Goal: Information Seeking & Learning: Check status

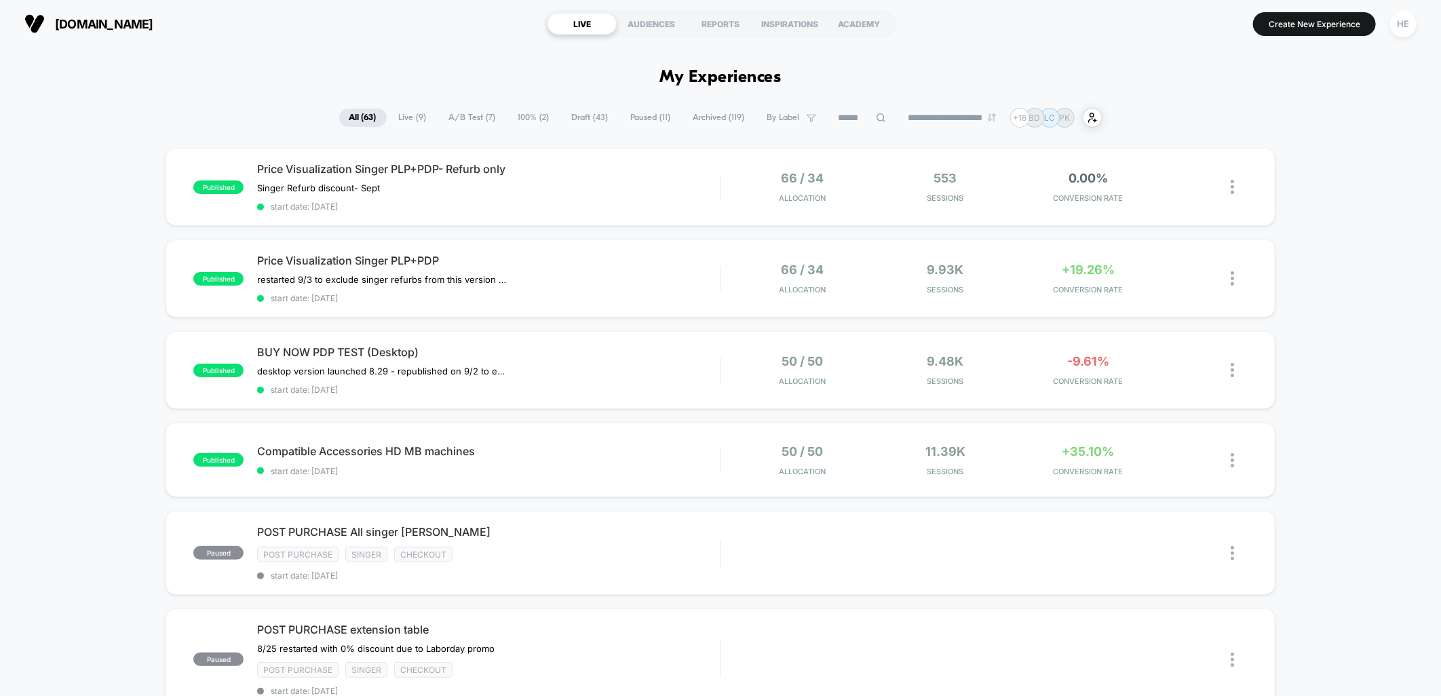
drag, startPoint x: 412, startPoint y: 117, endPoint x: 428, endPoint y: 123, distance: 17.0
click at [412, 116] on span "Live ( 9 )" at bounding box center [413, 118] width 48 height 18
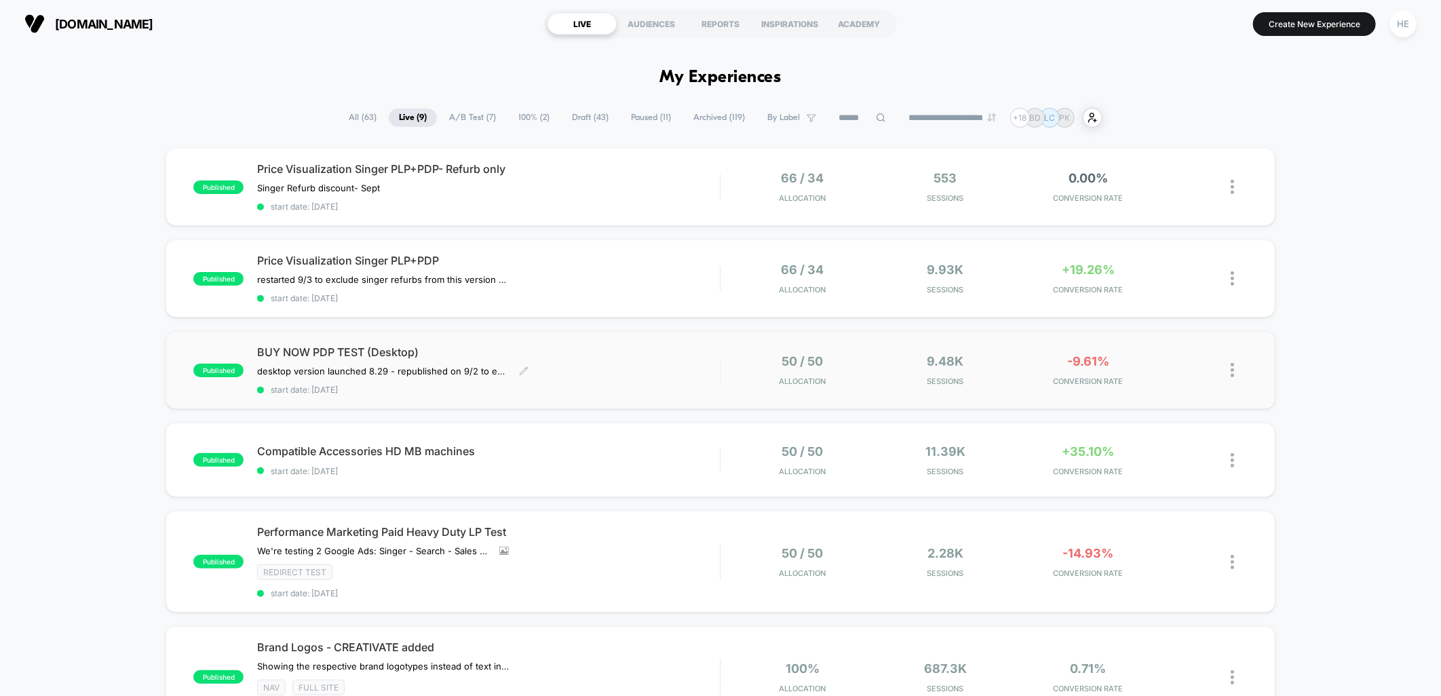
click at [604, 362] on div "BUY NOW PDP TEST (Desktop) desktop version launched 8.29﻿ - republished on 9/2 …" at bounding box center [488, 370] width 463 height 50
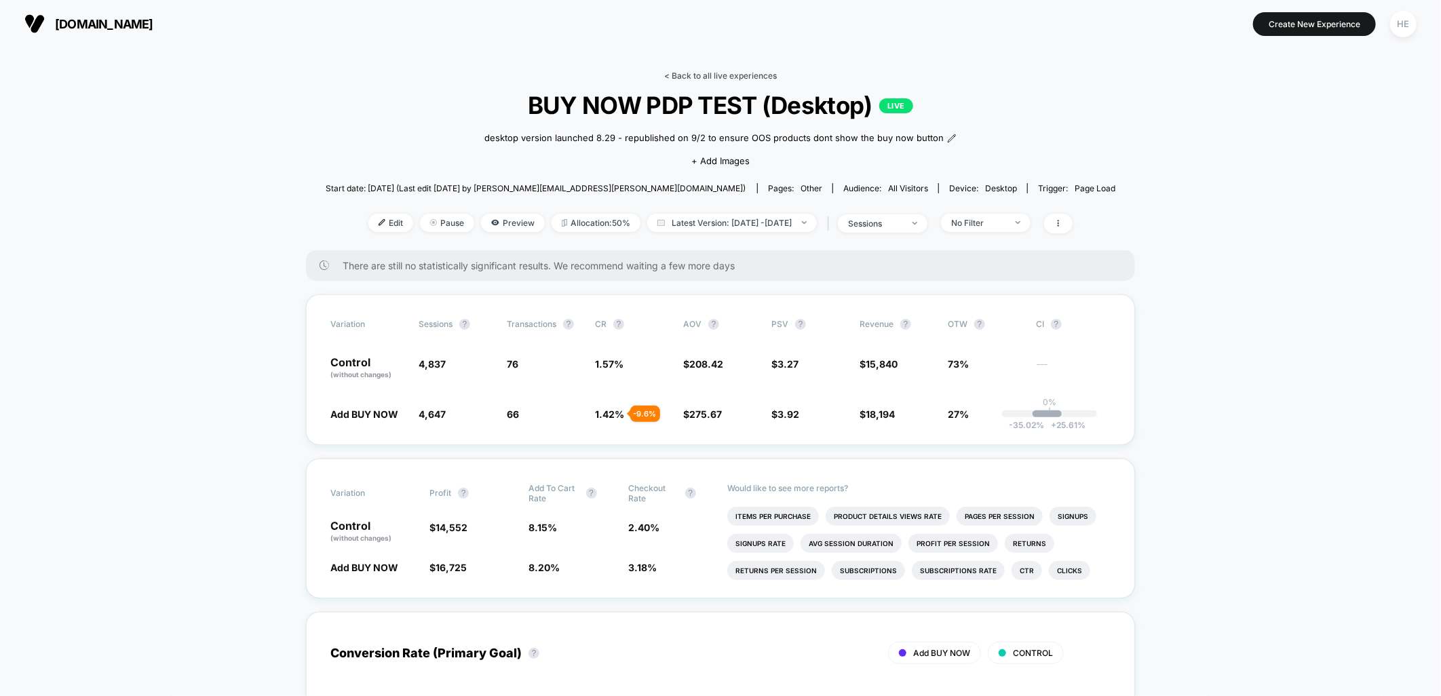
click at [726, 73] on link "< Back to all live experiences" at bounding box center [720, 76] width 113 height 10
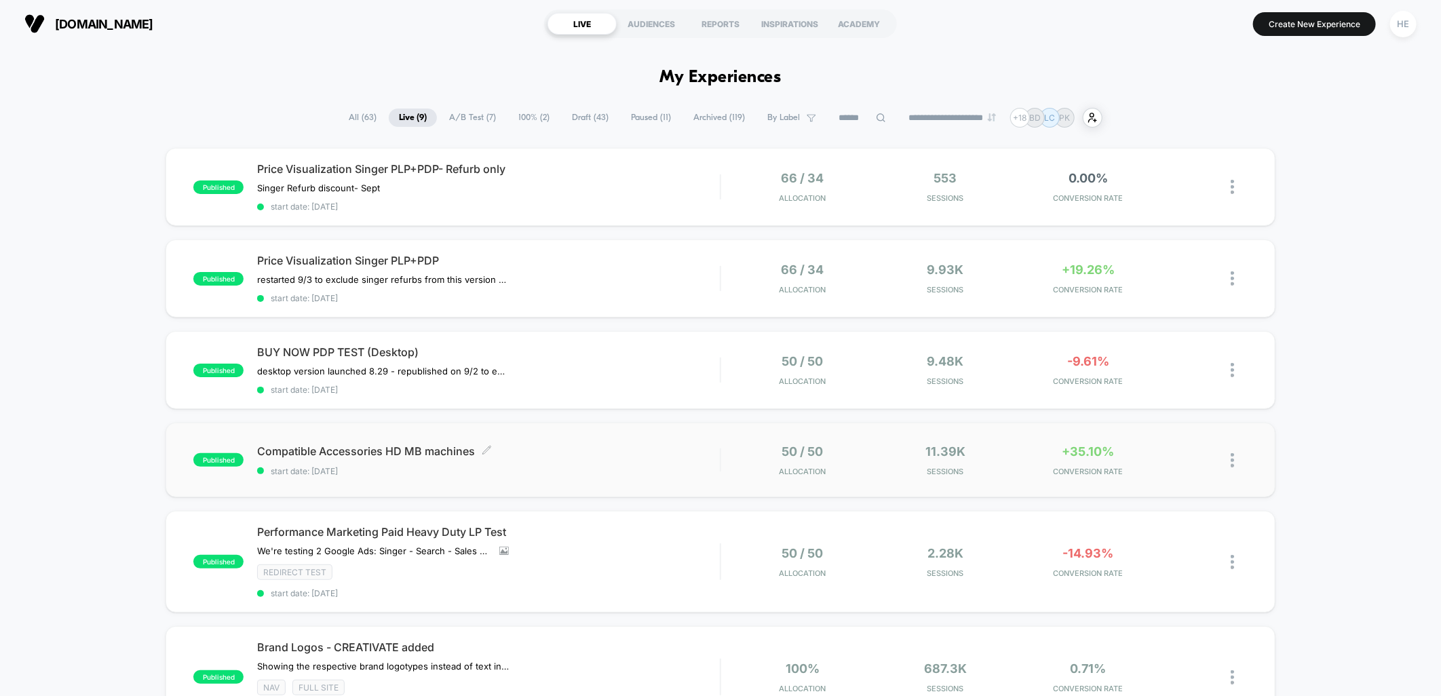
click at [659, 466] on span "start date: [DATE]" at bounding box center [488, 471] width 463 height 10
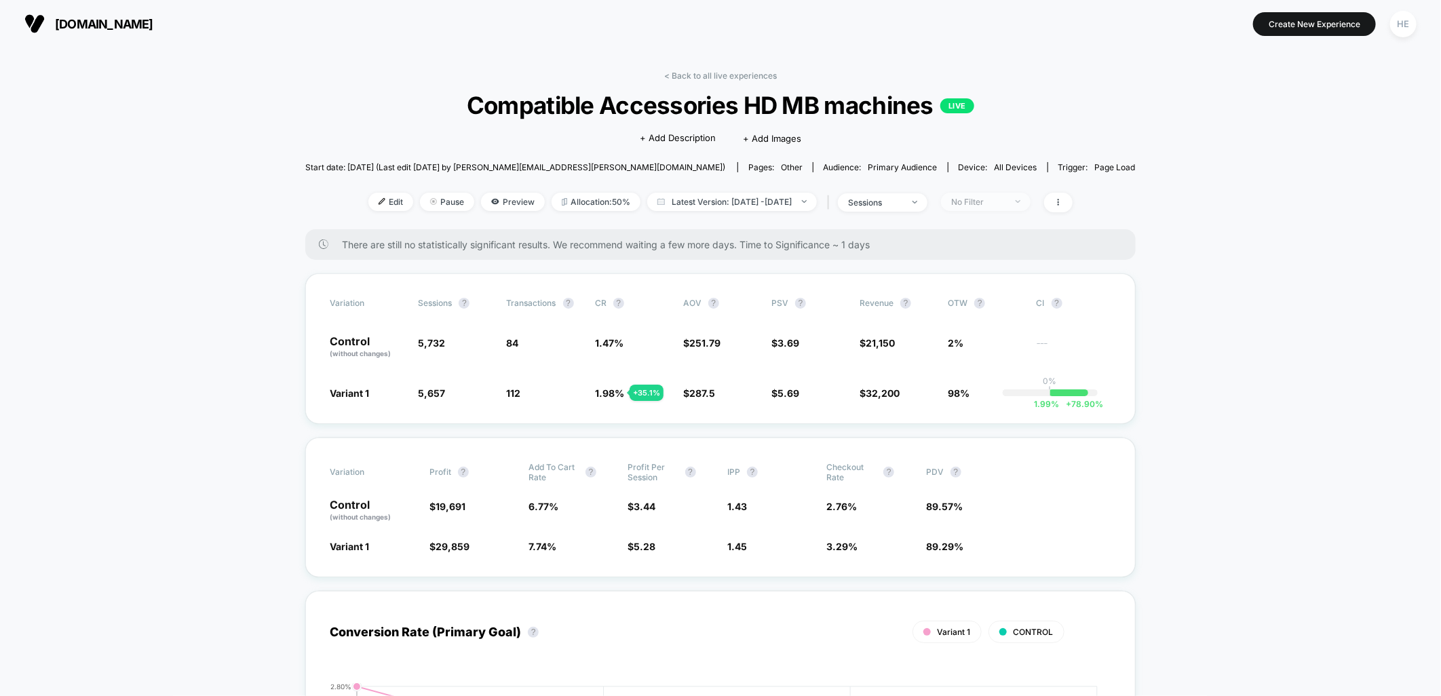
click at [1005, 197] on div "No Filter" at bounding box center [978, 202] width 54 height 10
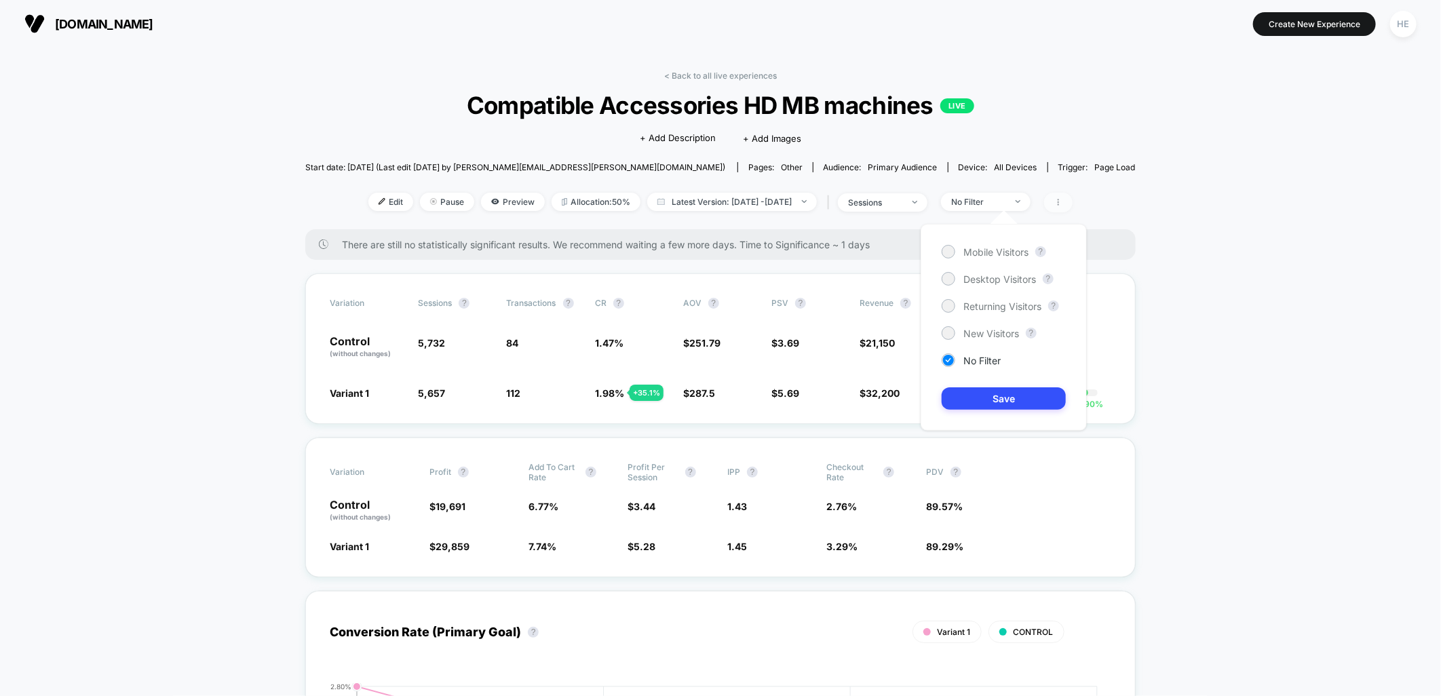
click at [1072, 200] on span at bounding box center [1058, 203] width 28 height 20
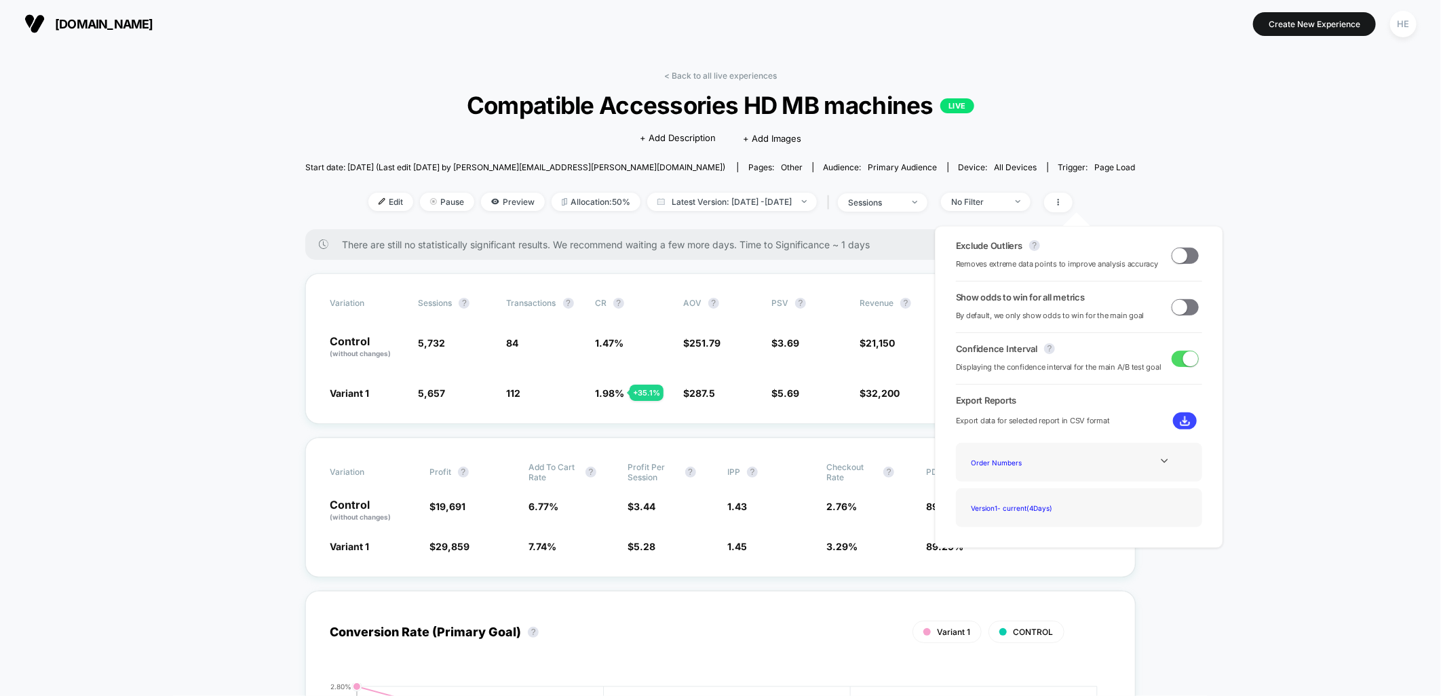
click at [1184, 259] on span at bounding box center [1184, 256] width 27 height 16
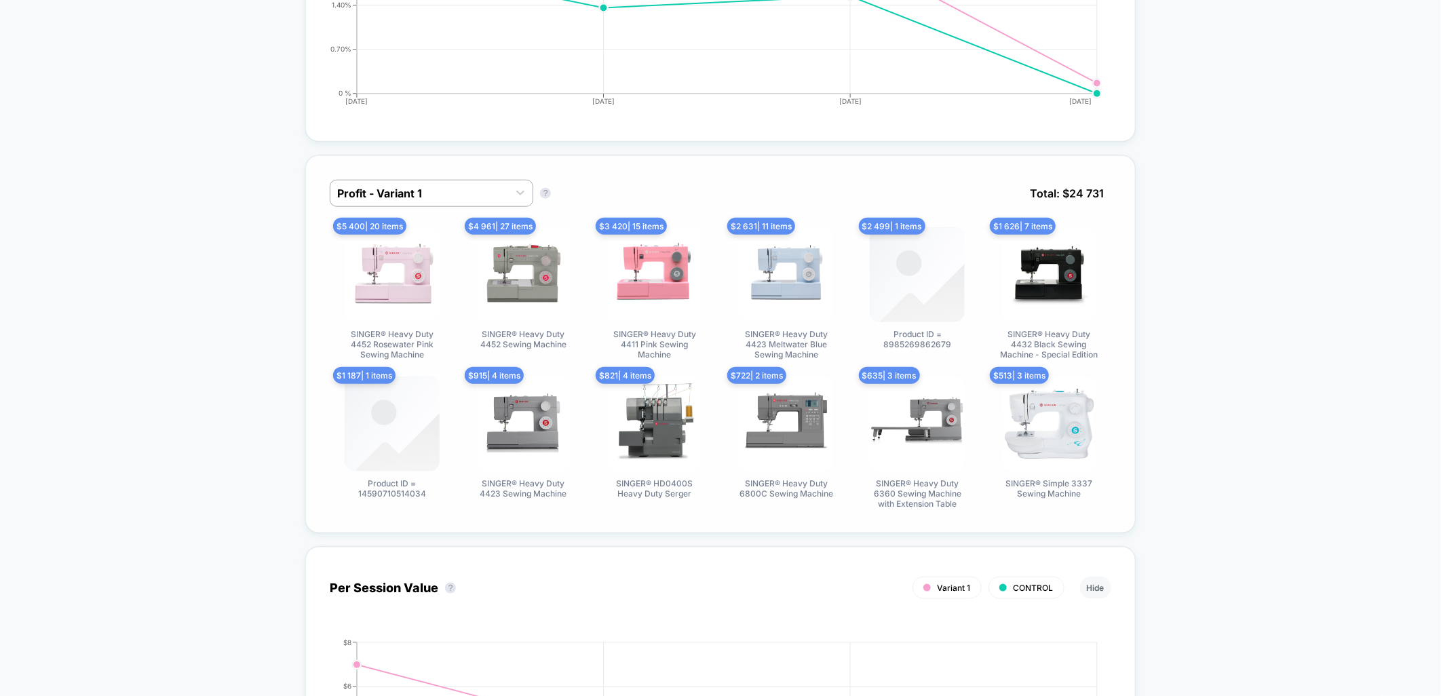
scroll to position [754, 0]
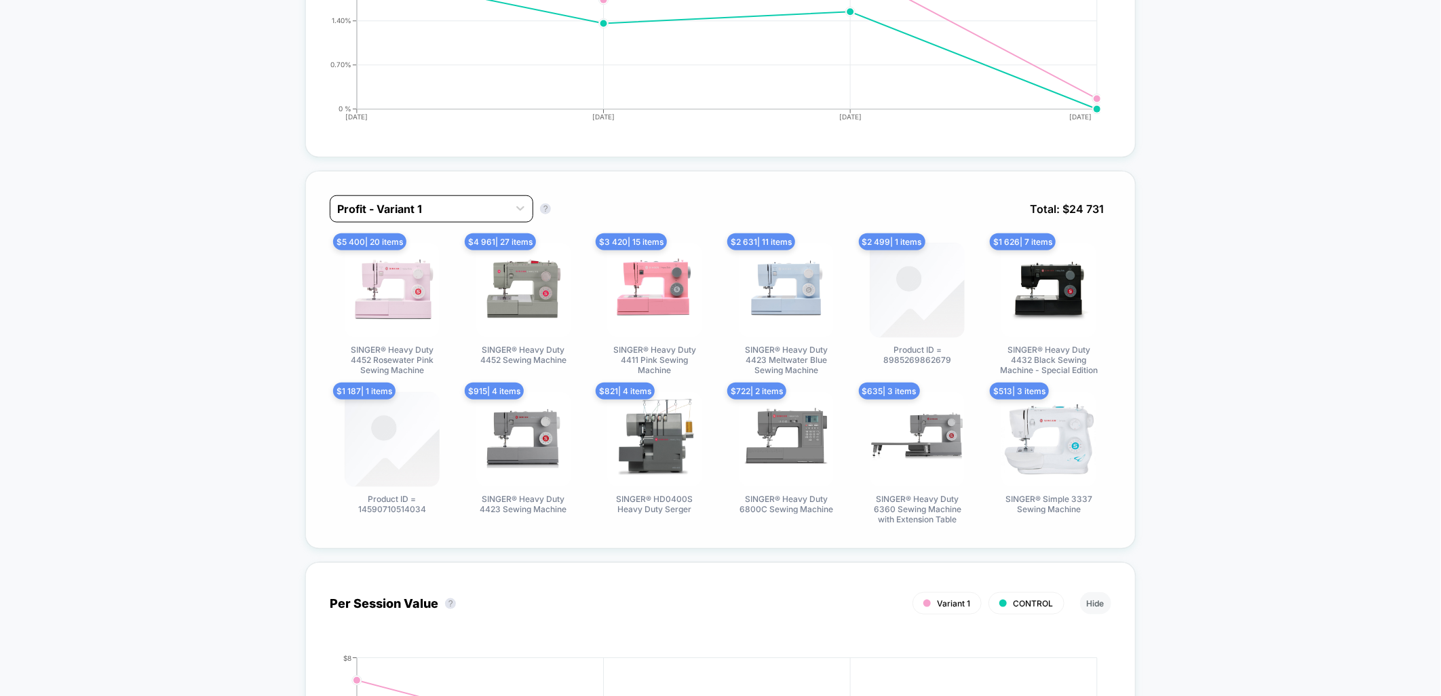
click at [476, 201] on div at bounding box center [419, 209] width 164 height 16
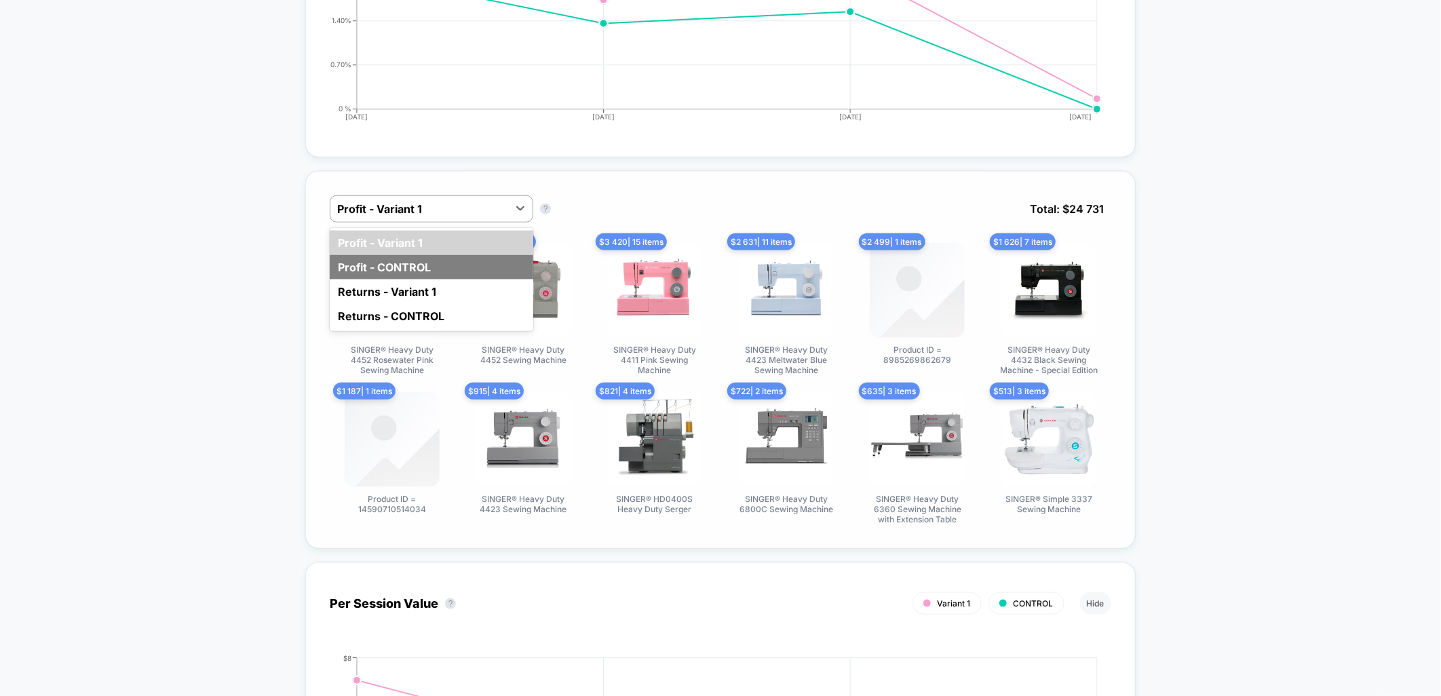
click at [416, 273] on div "Profit - CONTROL" at bounding box center [431, 267] width 203 height 24
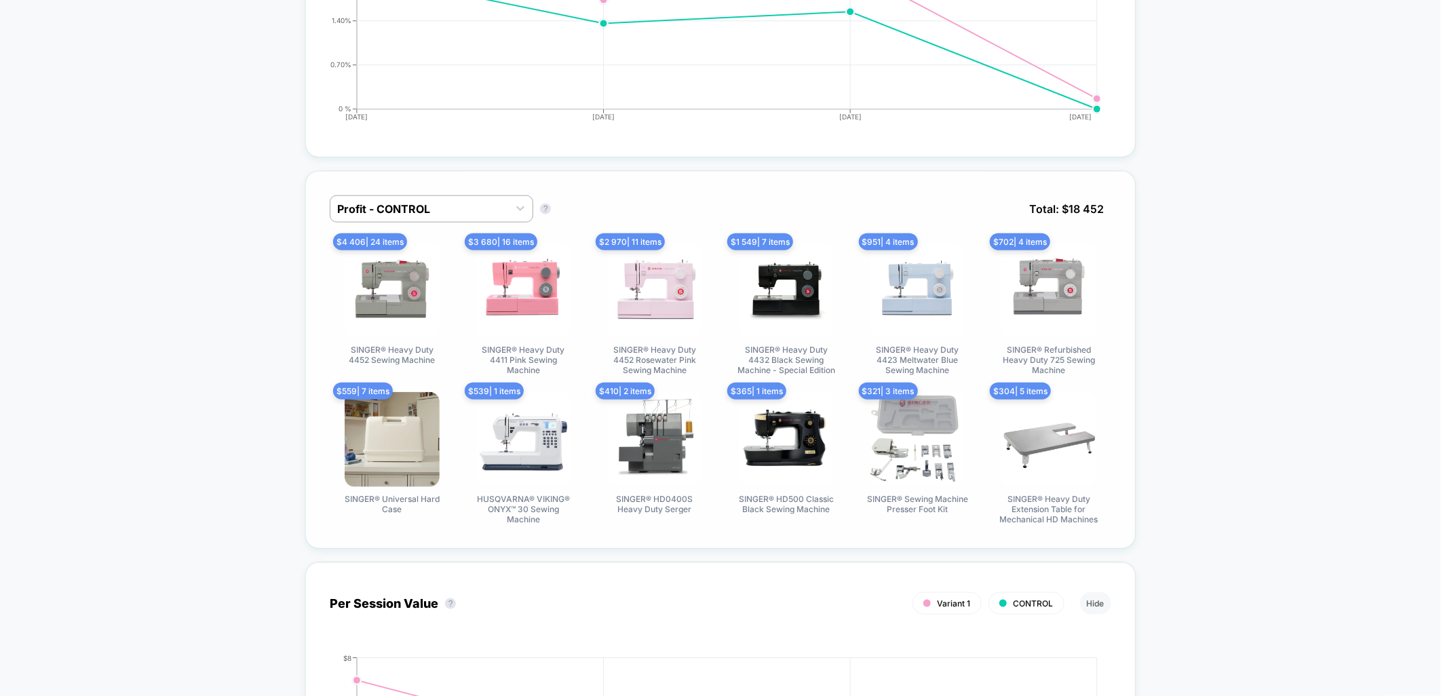
click at [404, 220] on div "Profit - CONTROL Profit - CONTROL ? Total: $ 18 452" at bounding box center [720, 218] width 781 height 47
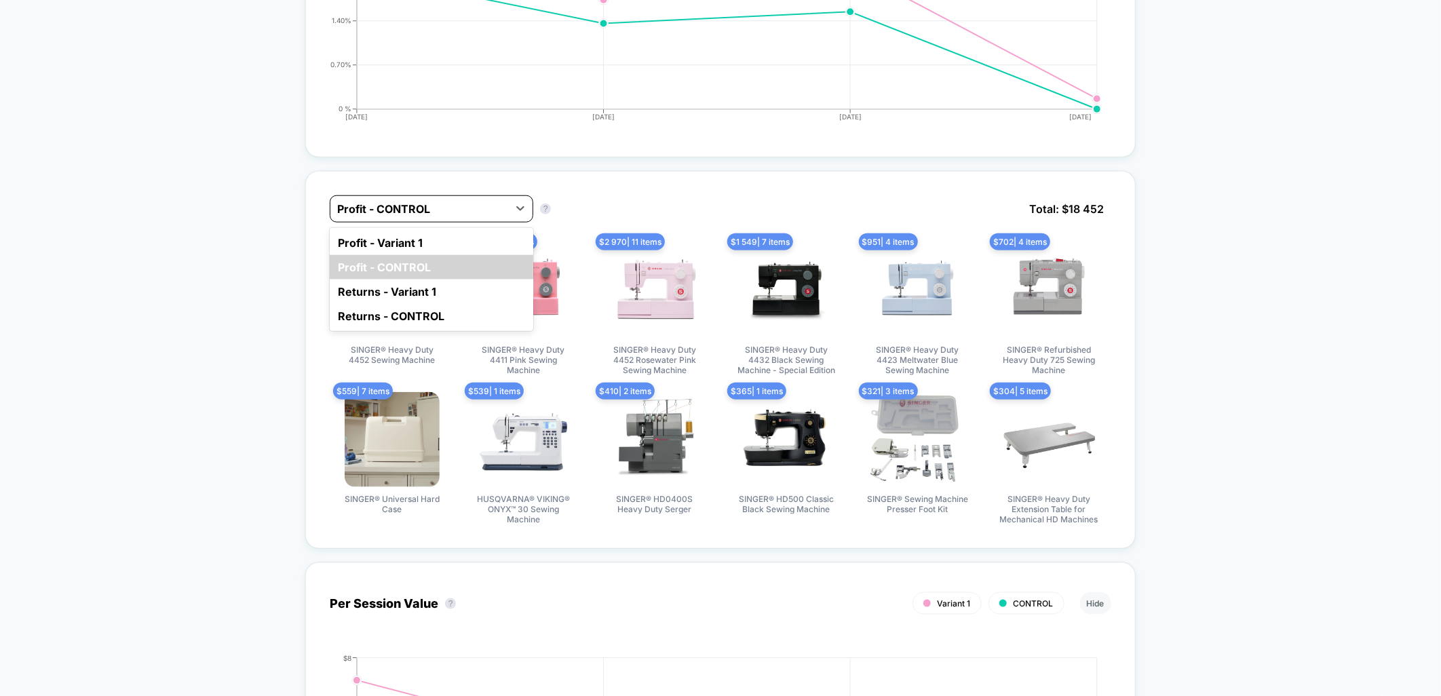
click at [401, 216] on div "Profit - CONTROL" at bounding box center [419, 209] width 178 height 22
click at [403, 237] on div "Profit - Variant 1" at bounding box center [431, 243] width 203 height 24
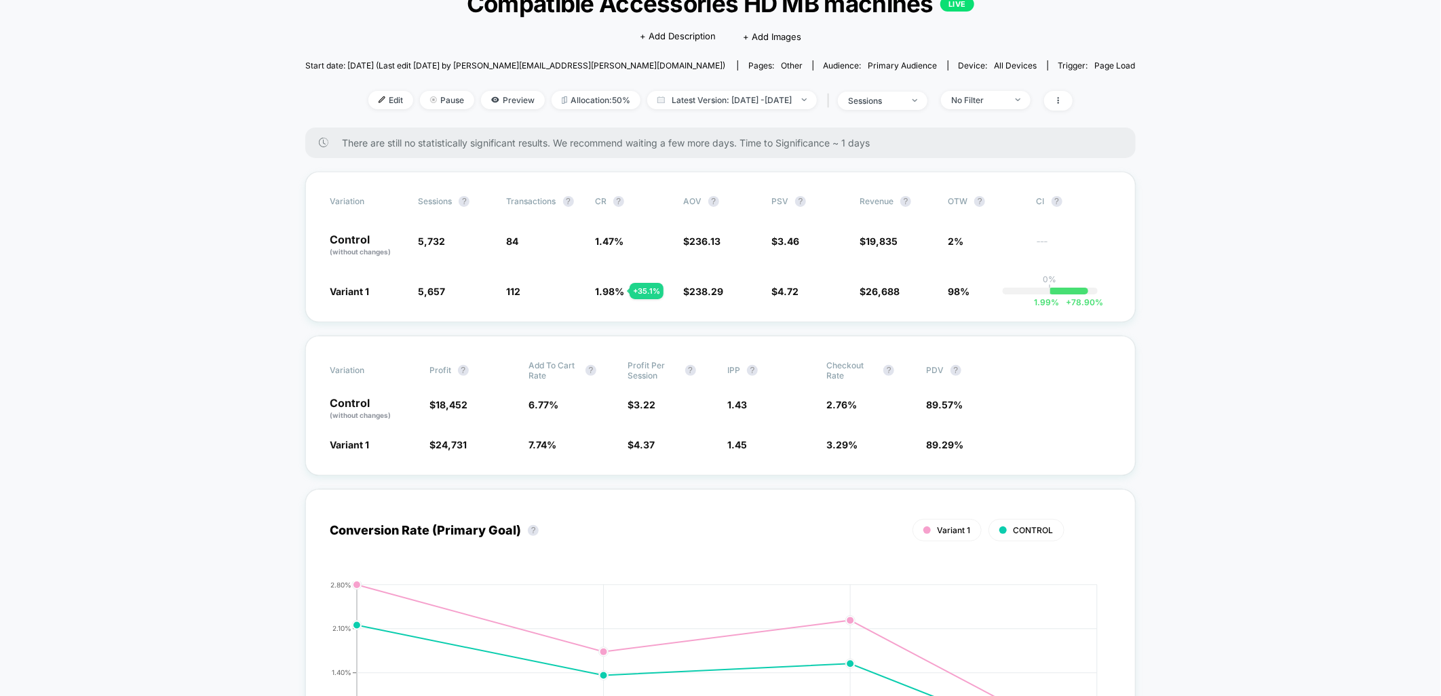
scroll to position [0, 0]
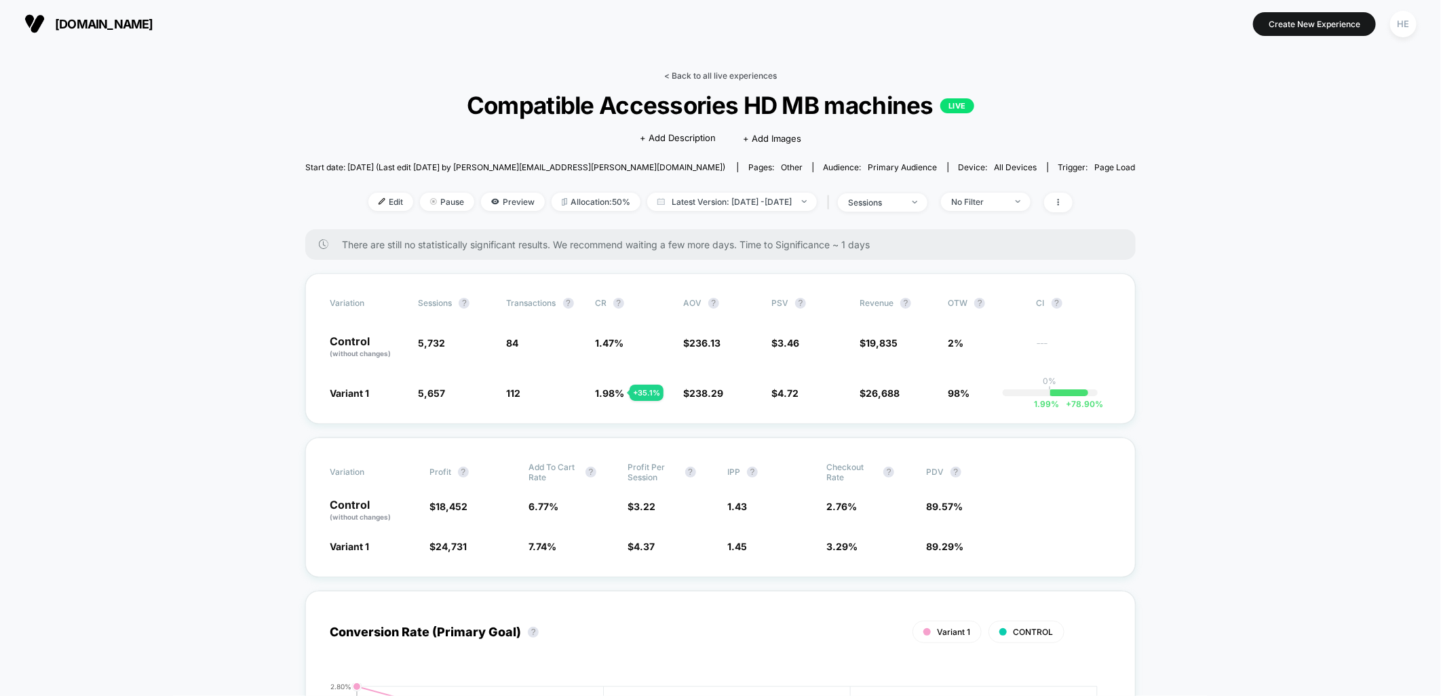
click at [764, 72] on link "< Back to all live experiences" at bounding box center [720, 76] width 113 height 10
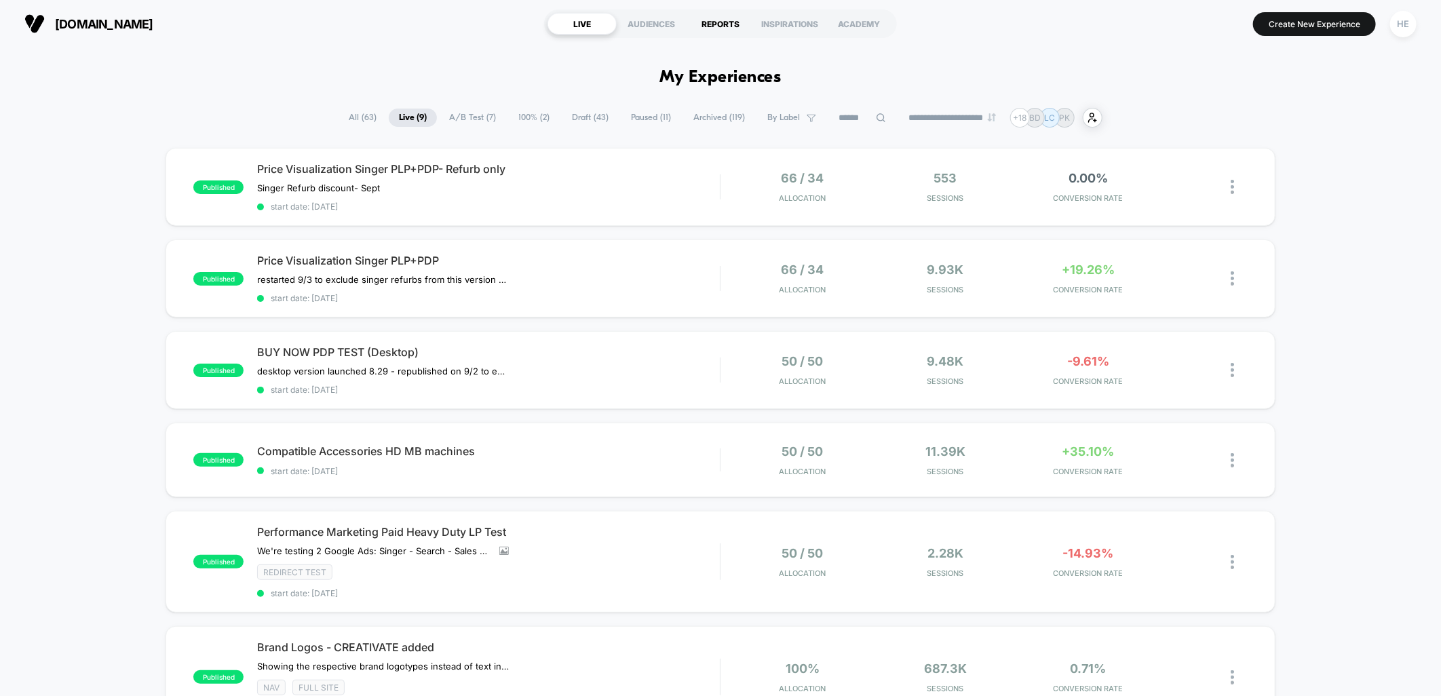
click at [715, 27] on div "REPORTS" at bounding box center [720, 24] width 69 height 22
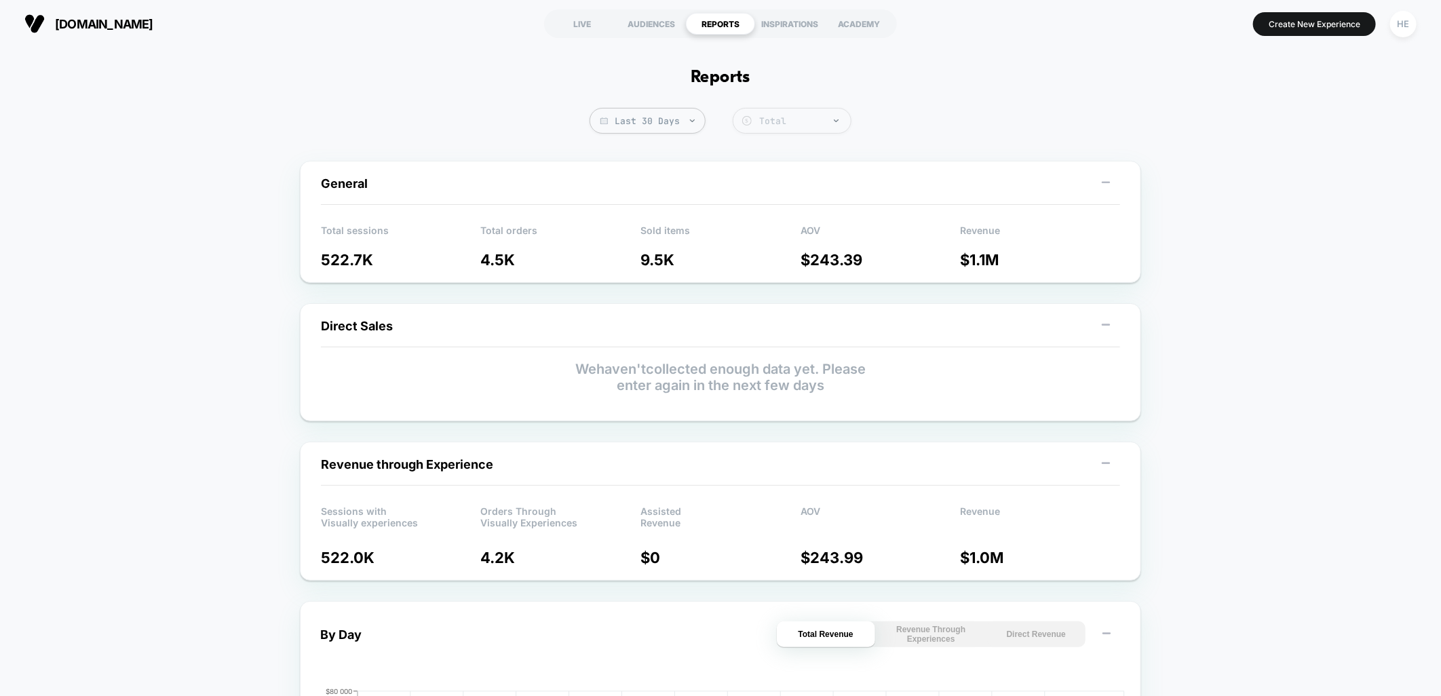
click at [771, 121] on div "Total" at bounding box center [801, 121] width 85 height 12
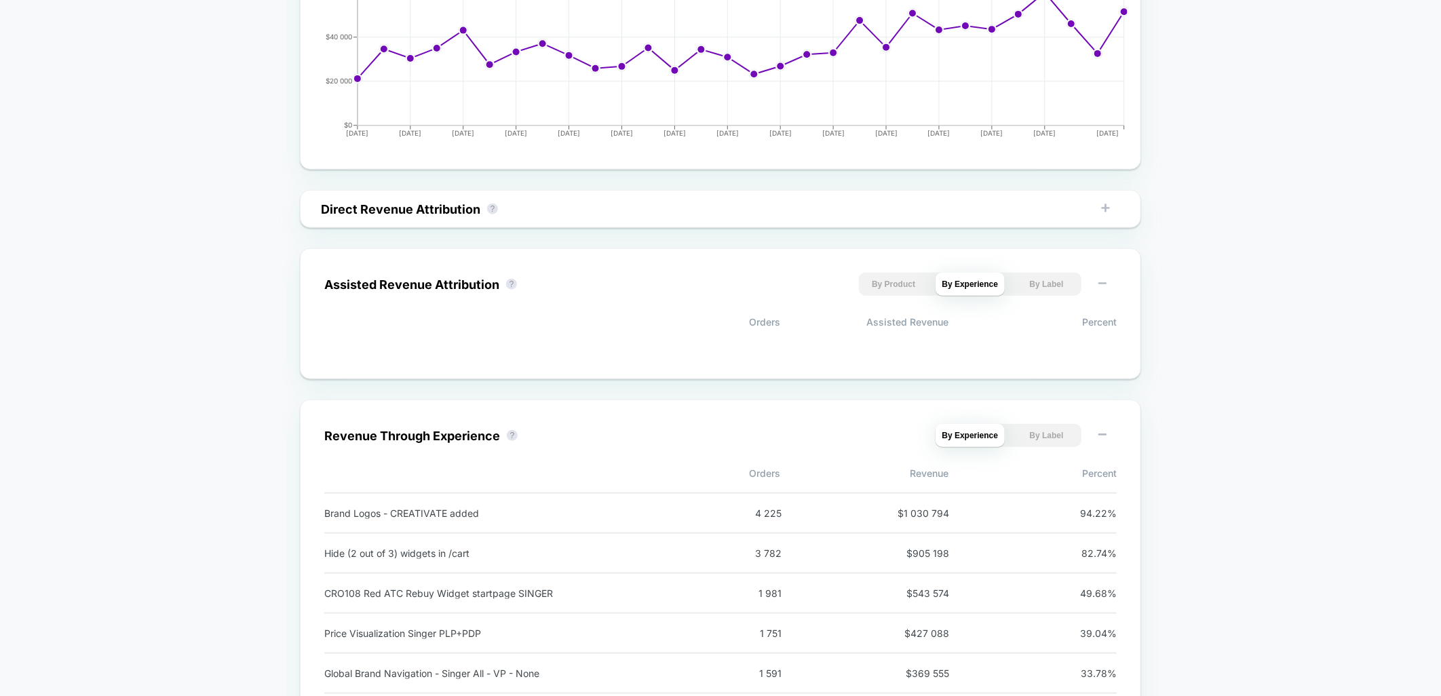
scroll to position [980, 0]
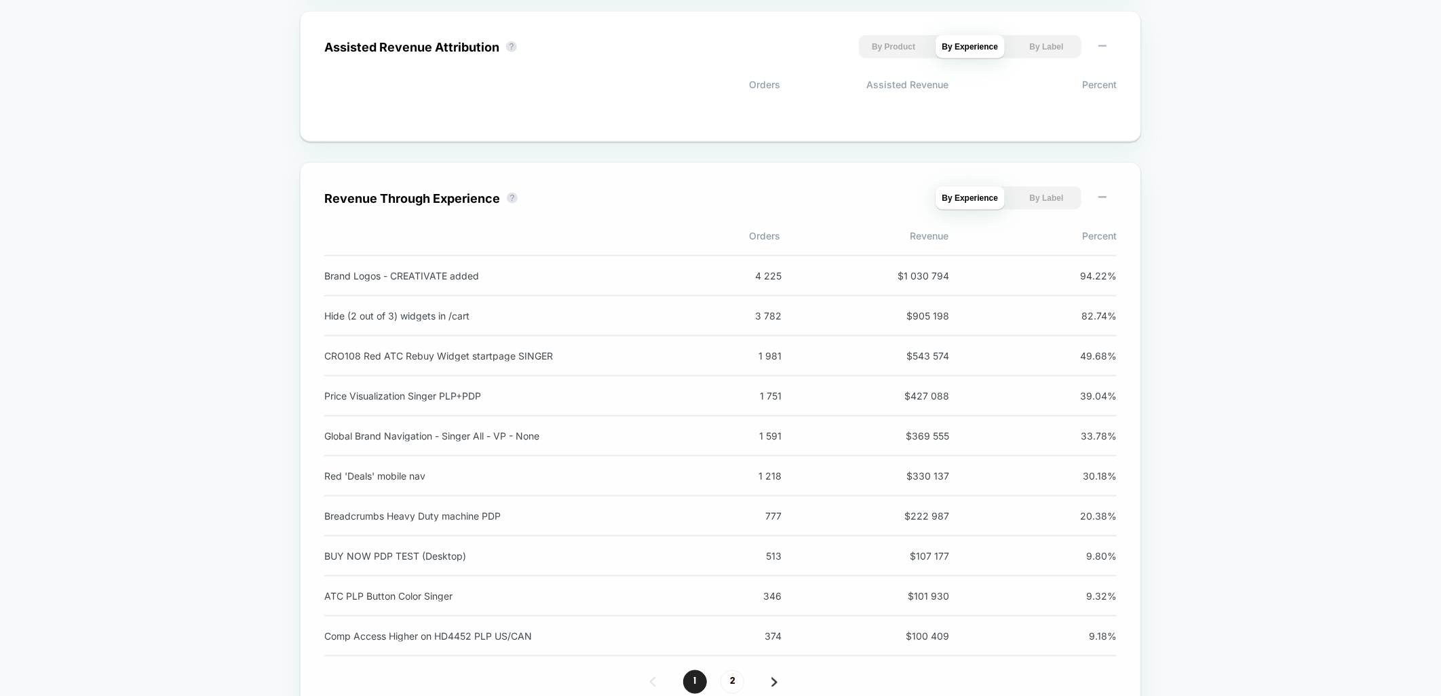
click at [864, 368] on div "CRO108 Red ATC Rebuy Widget startpage SINGER 1 981 $ 543 574 49.68 %" at bounding box center [720, 356] width 792 height 40
click at [974, 368] on div "CRO108 Red ATC Rebuy Widget startpage SINGER 1 981 $ 543 574 49.68 %" at bounding box center [720, 356] width 792 height 40
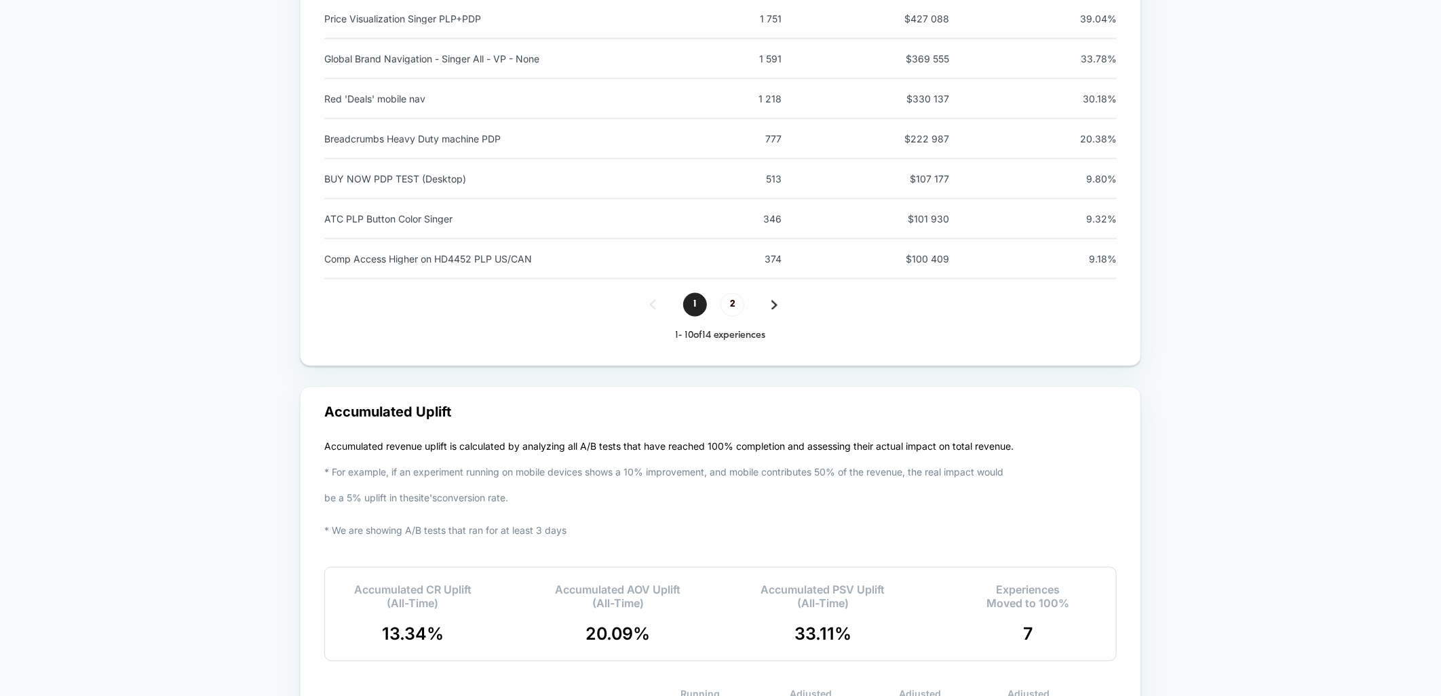
click at [775, 308] on img at bounding box center [774, 304] width 6 height 9
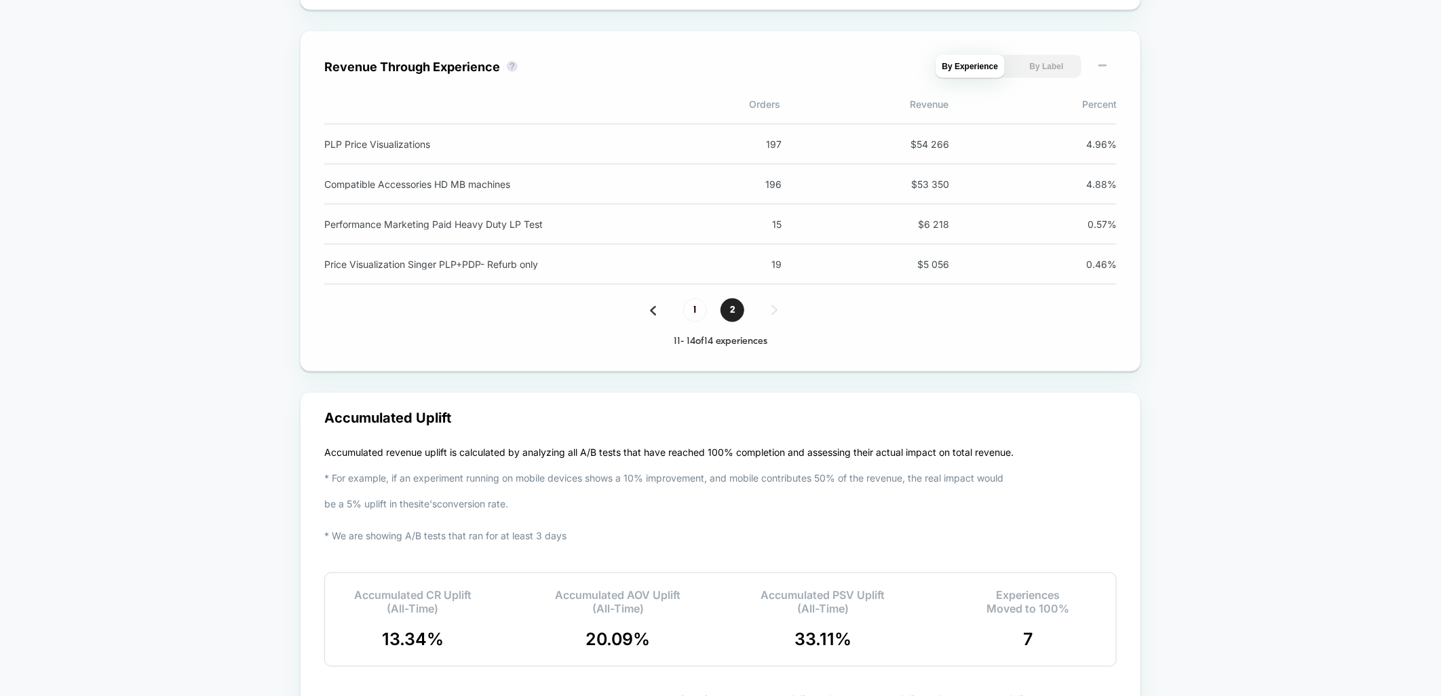
scroll to position [857, 0]
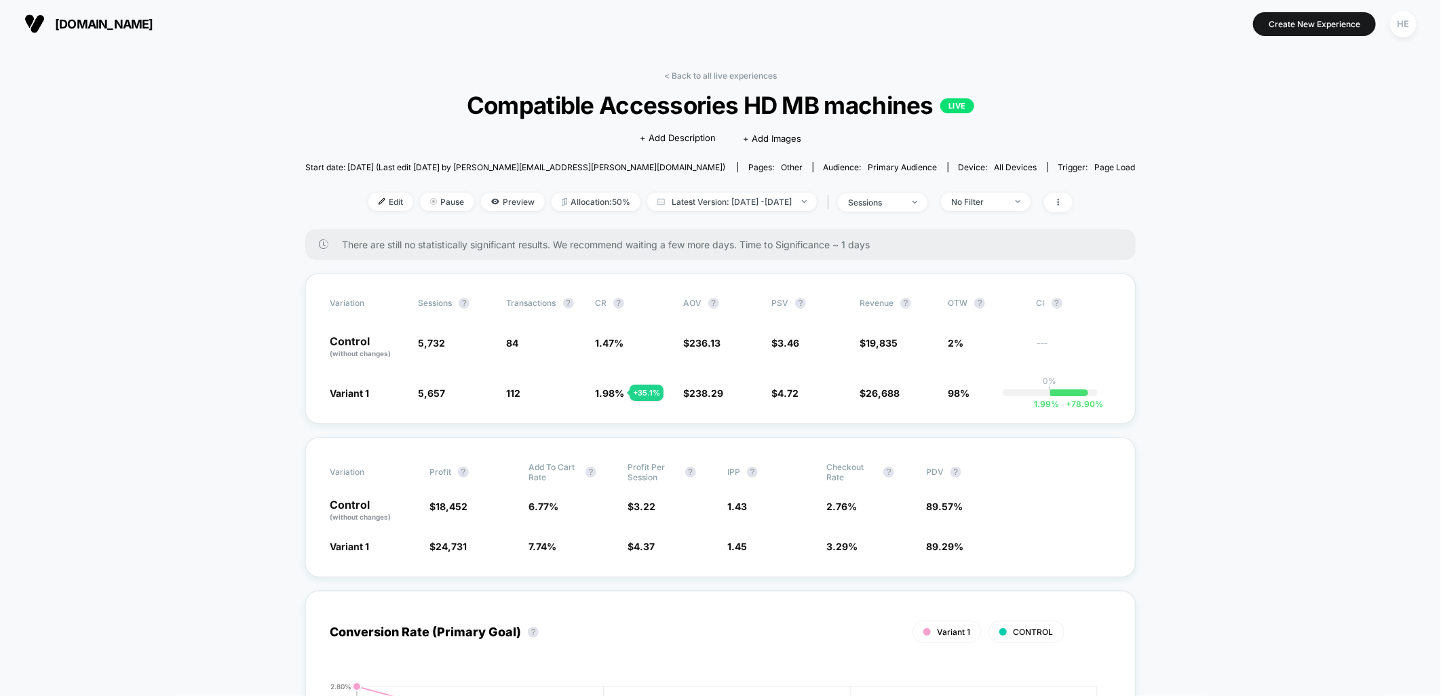
click at [1072, 202] on span at bounding box center [1058, 203] width 28 height 20
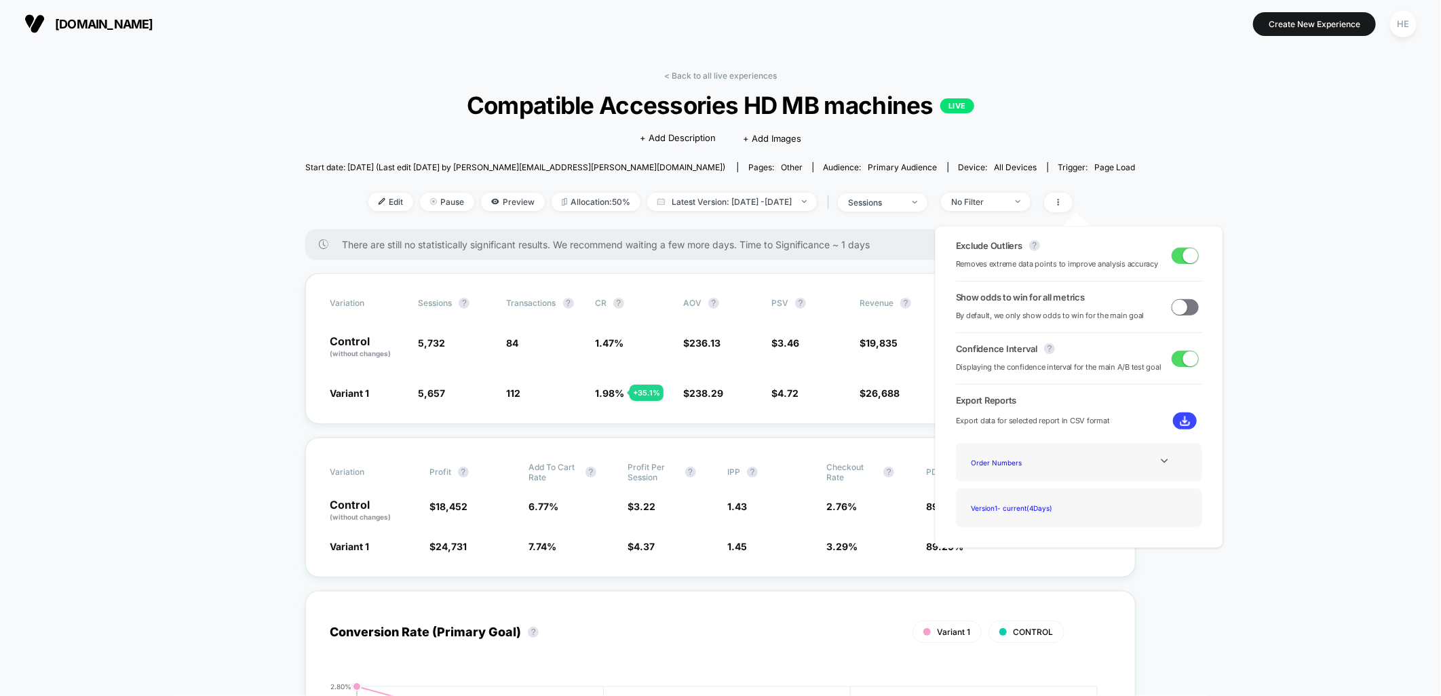
click at [1110, 467] on div "Order Numbers" at bounding box center [1079, 462] width 226 height 18
click at [1162, 461] on icon at bounding box center [1164, 461] width 10 height 10
click at [1181, 417] on img at bounding box center [1185, 421] width 10 height 10
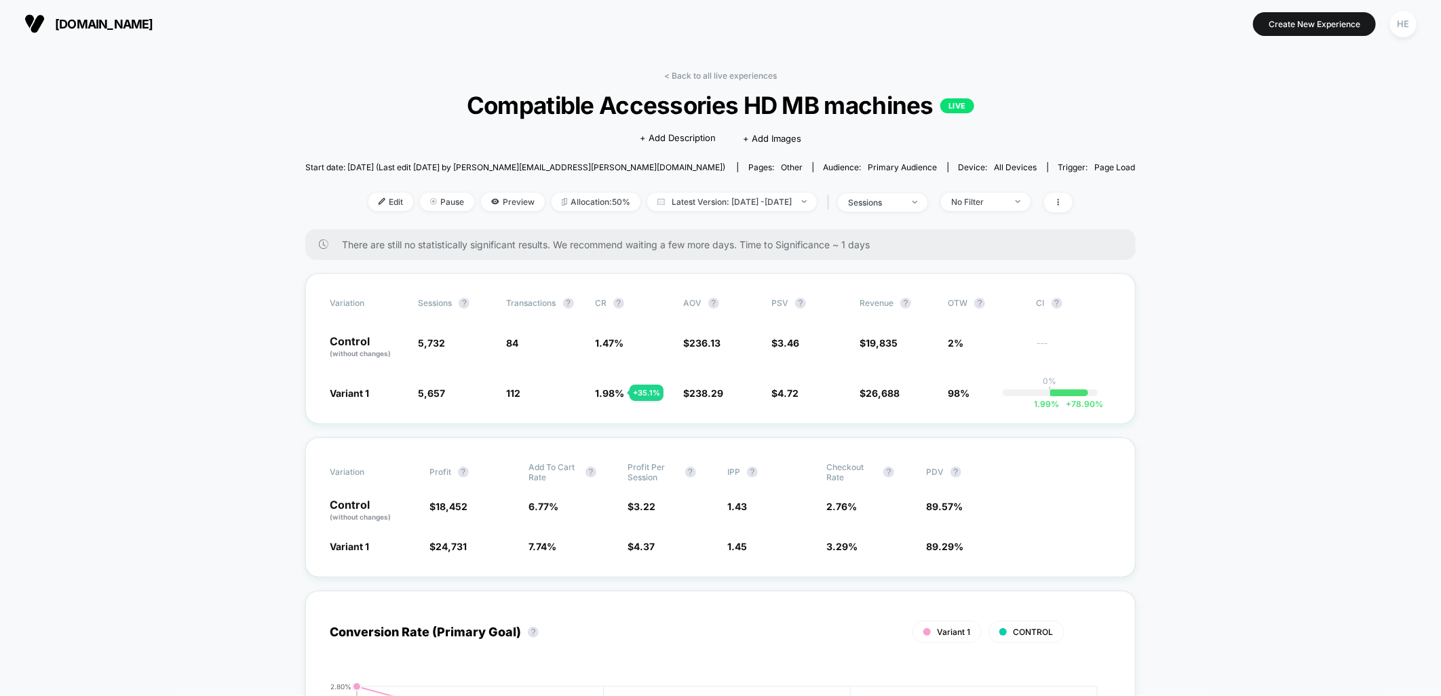
click at [1072, 195] on span at bounding box center [1058, 203] width 28 height 20
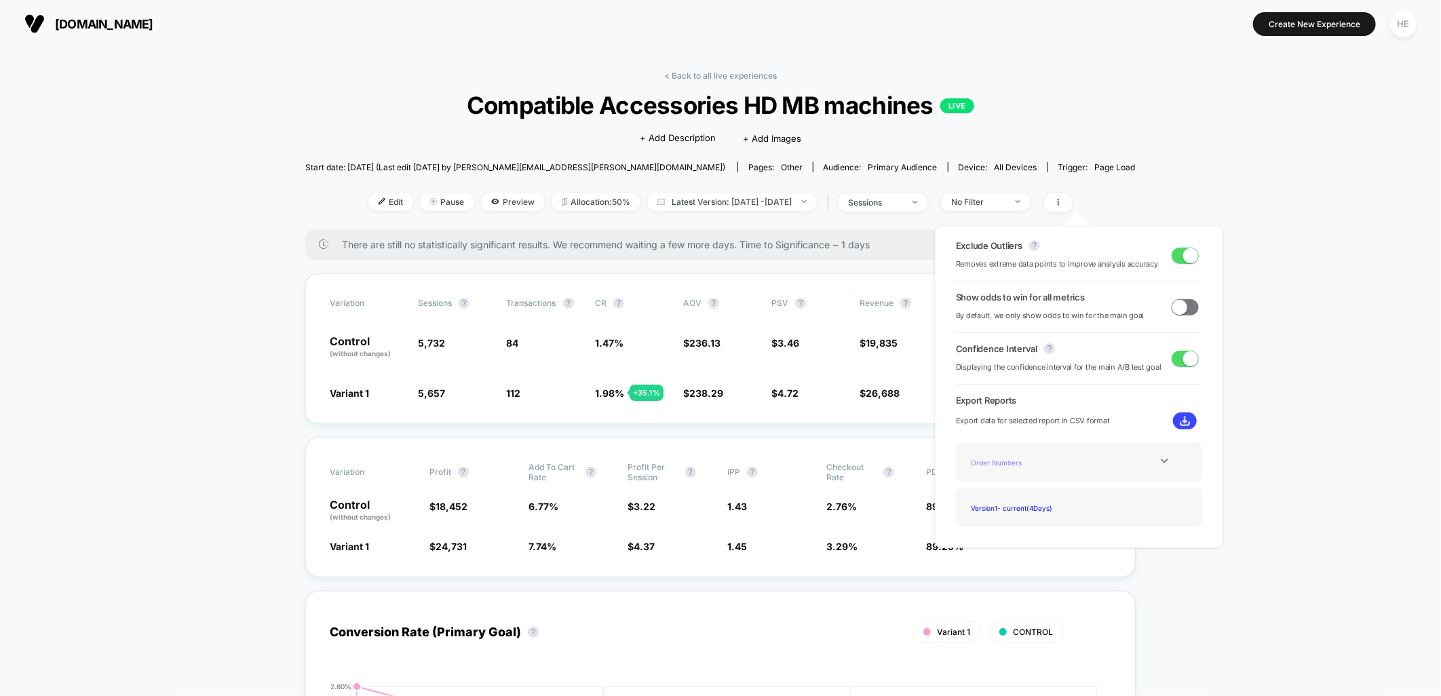
click at [1069, 462] on div "Order Numbers" at bounding box center [1020, 462] width 109 height 18
click at [1168, 459] on div at bounding box center [1164, 461] width 55 height 10
click at [1005, 480] on div "Experience Data" at bounding box center [1020, 480] width 109 height 18
click at [1184, 421] on img at bounding box center [1185, 421] width 10 height 10
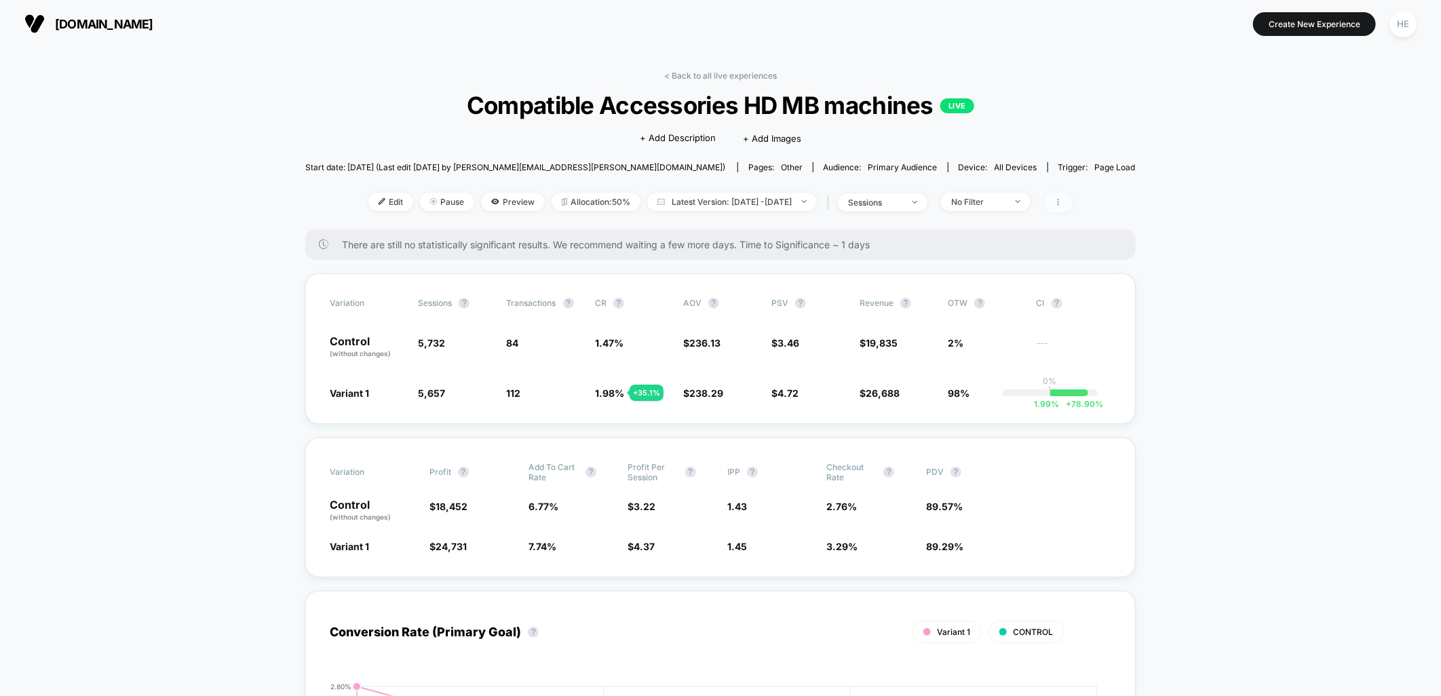
click at [1062, 201] on icon at bounding box center [1058, 202] width 8 height 8
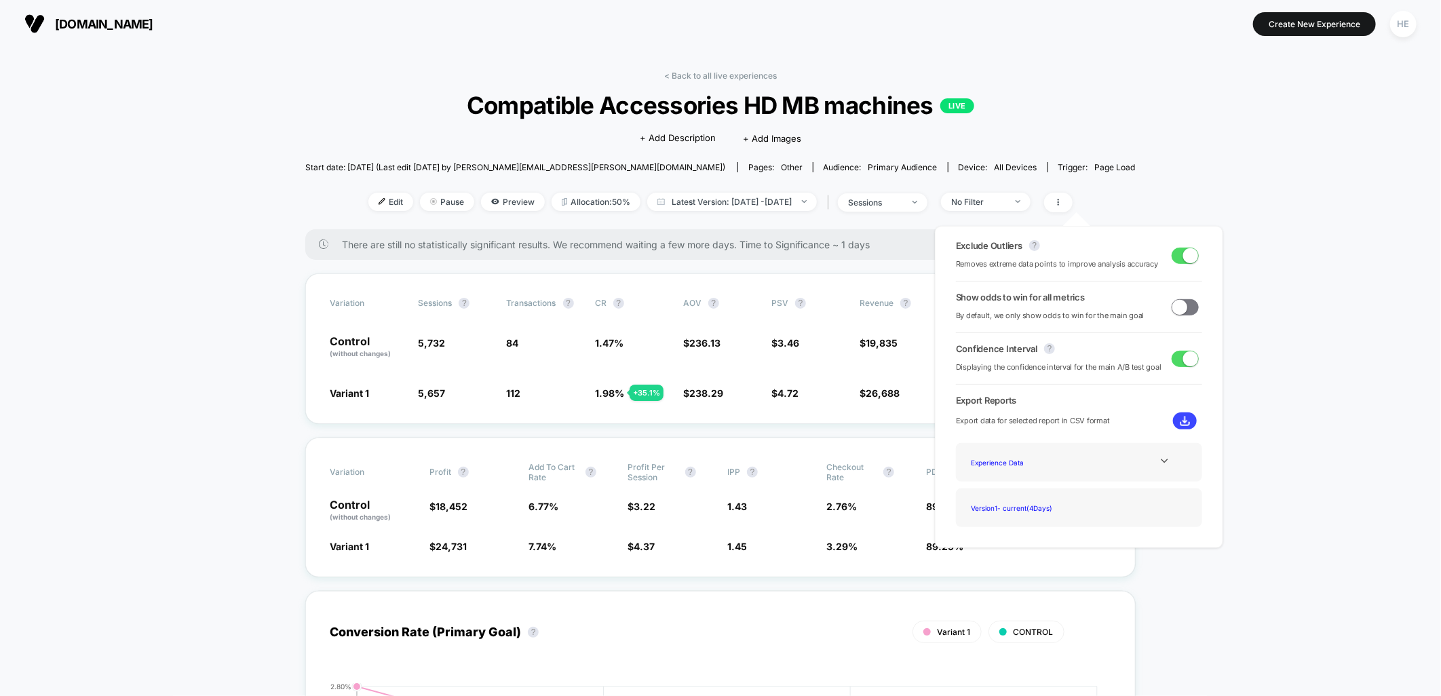
drag, startPoint x: 1050, startPoint y: 463, endPoint x: 1079, endPoint y: 469, distance: 29.8
click at [1051, 463] on div "Experience Data" at bounding box center [1020, 462] width 109 height 18
click at [1169, 461] on div at bounding box center [1164, 461] width 55 height 10
click at [1007, 462] on div "Order Numbers" at bounding box center [1020, 462] width 109 height 18
click at [1015, 465] on div "Order Numbers" at bounding box center [1020, 462] width 109 height 18
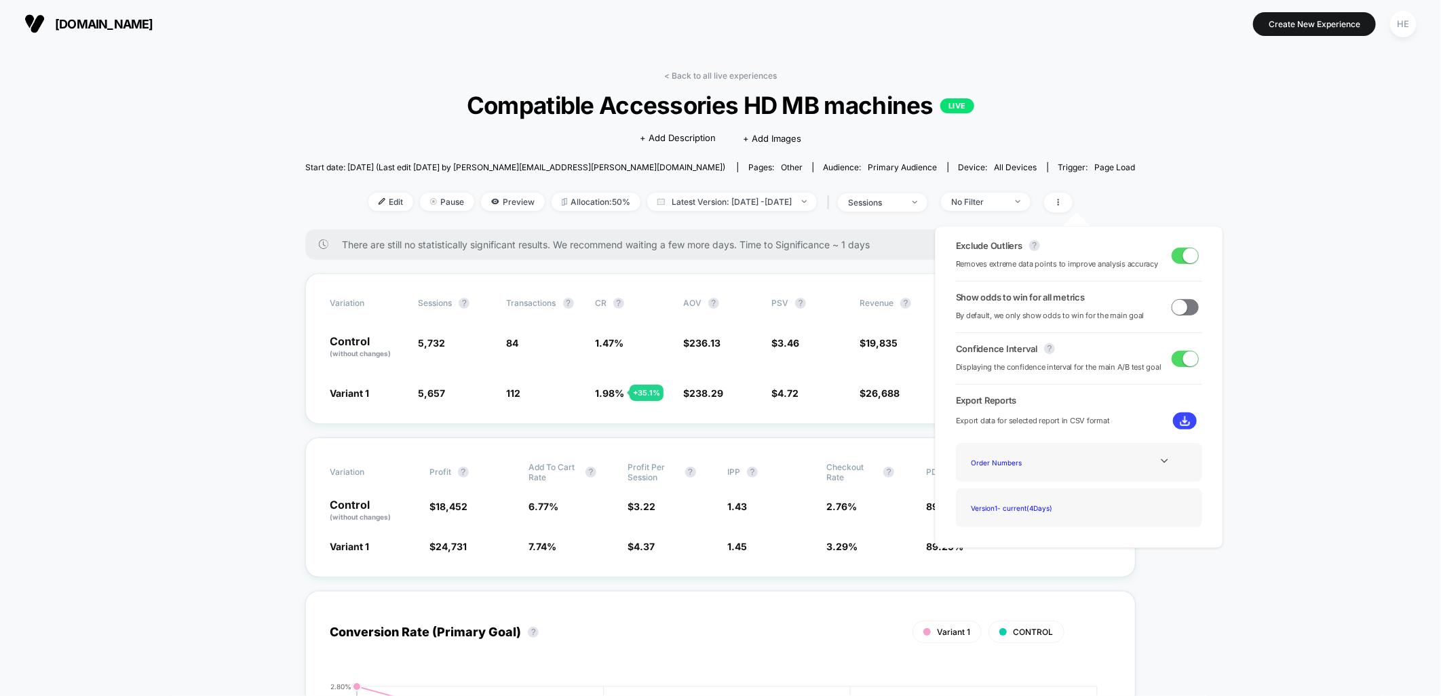
drag, startPoint x: 1178, startPoint y: 421, endPoint x: 1189, endPoint y: 431, distance: 14.9
click at [1180, 421] on img at bounding box center [1185, 421] width 10 height 10
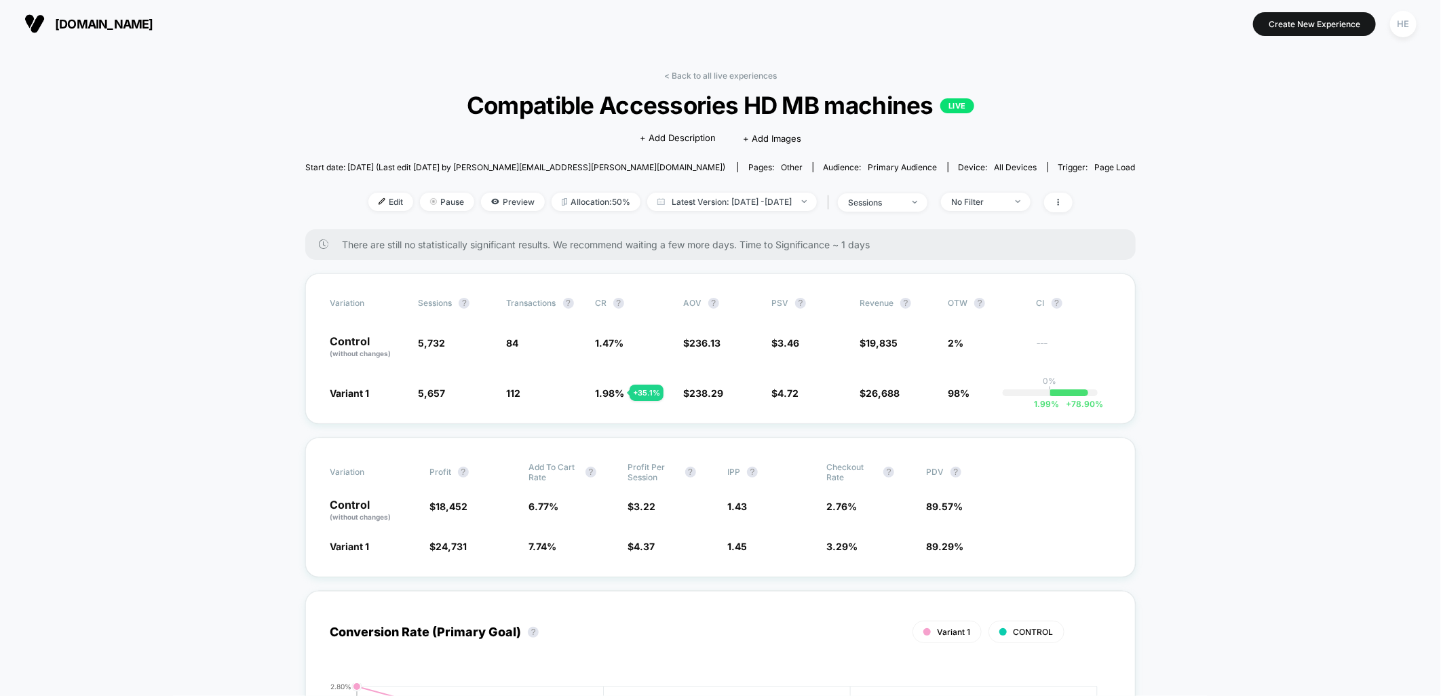
click at [748, 79] on link "< Back to all live experiences" at bounding box center [720, 76] width 113 height 10
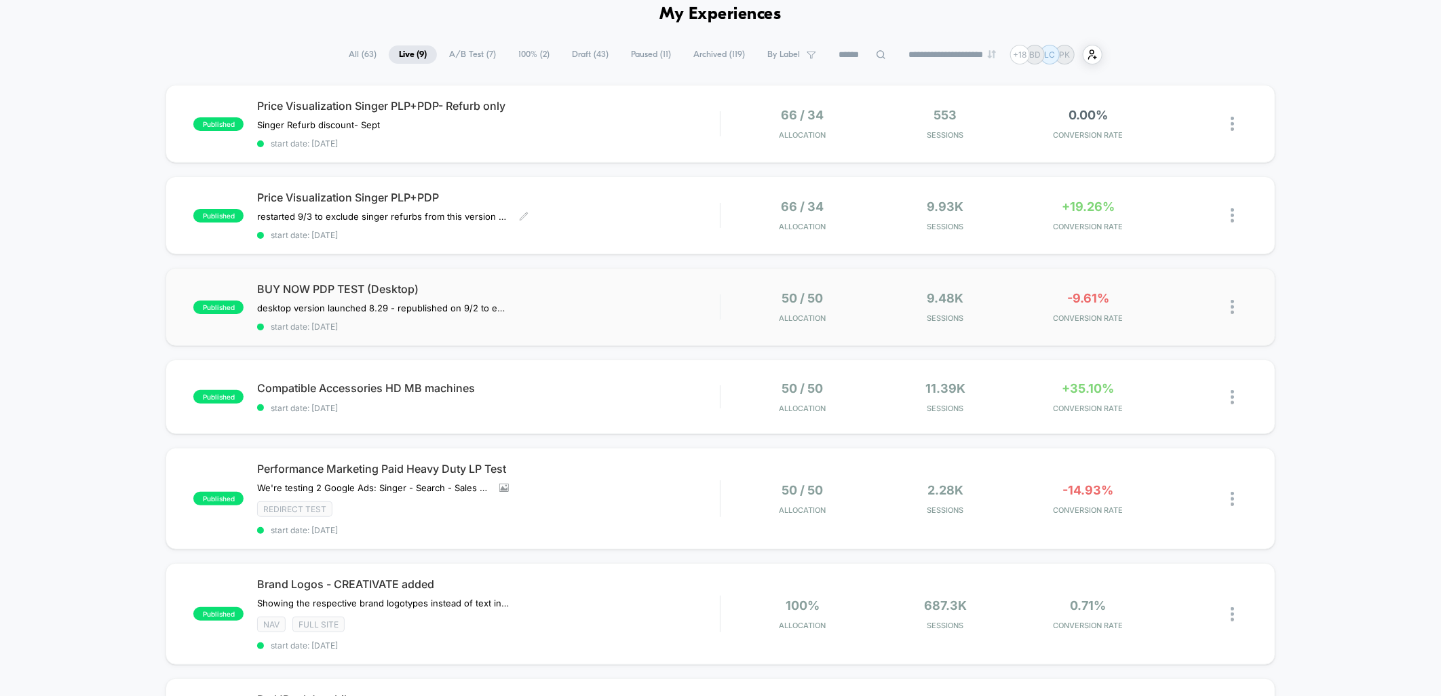
scroll to position [151, 0]
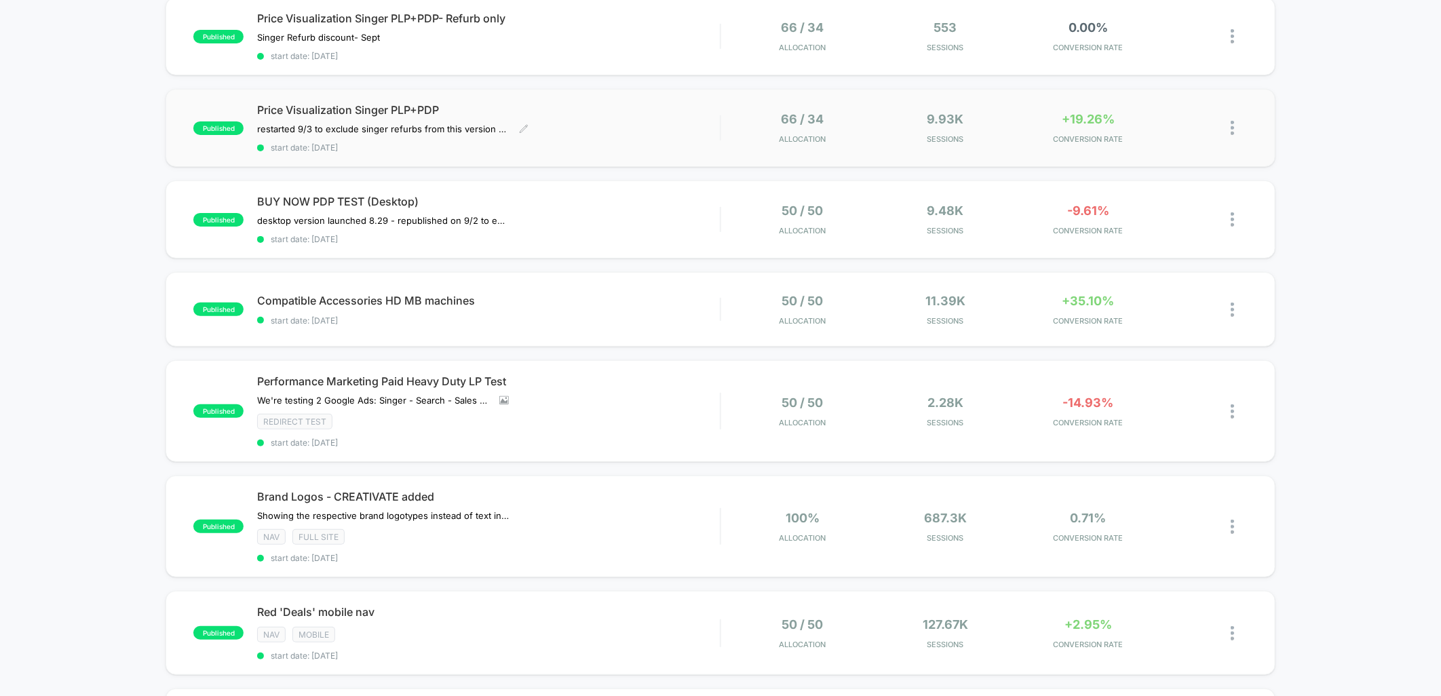
click at [589, 126] on div "Price Visualization Singer PLP+PDP restarted 9/3 to exclude singer refurbs from…" at bounding box center [488, 128] width 463 height 50
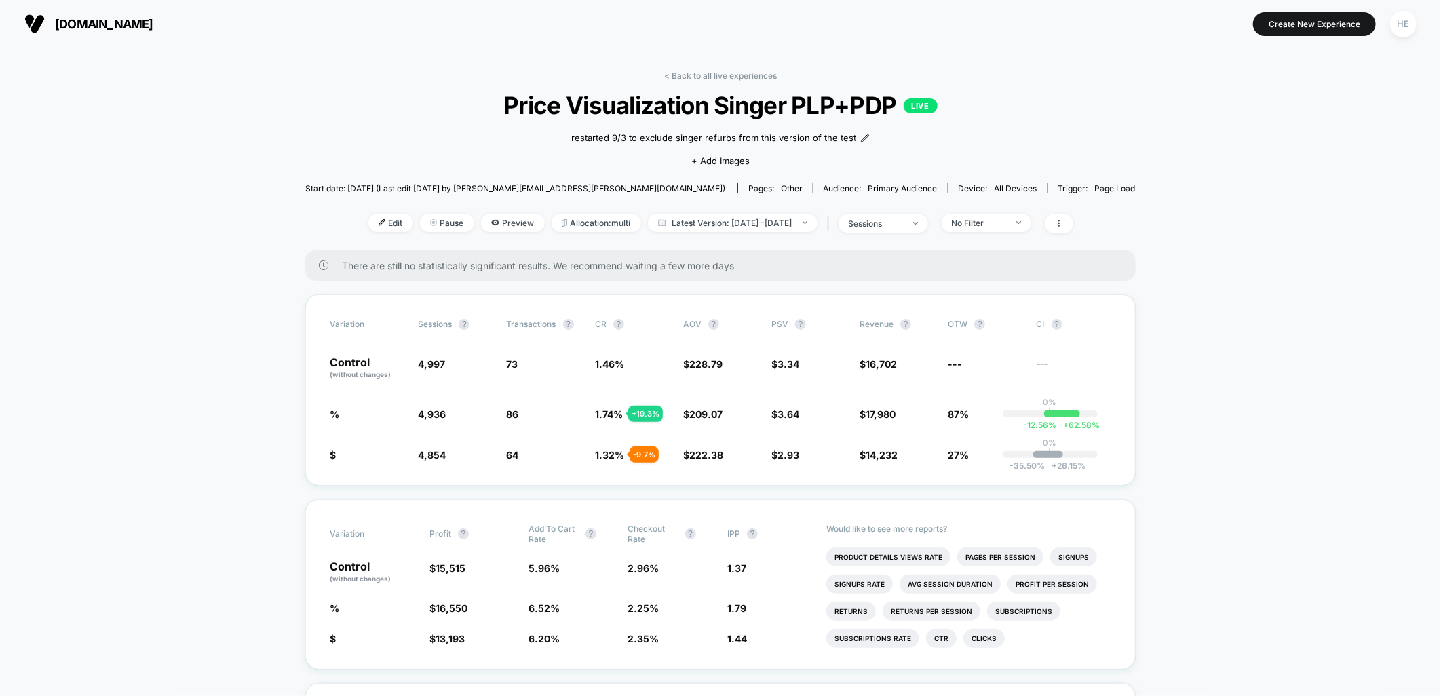
drag, startPoint x: 1323, startPoint y: 398, endPoint x: 859, endPoint y: 229, distance: 493.8
click at [709, 77] on link "< Back to all live experiences" at bounding box center [720, 76] width 113 height 10
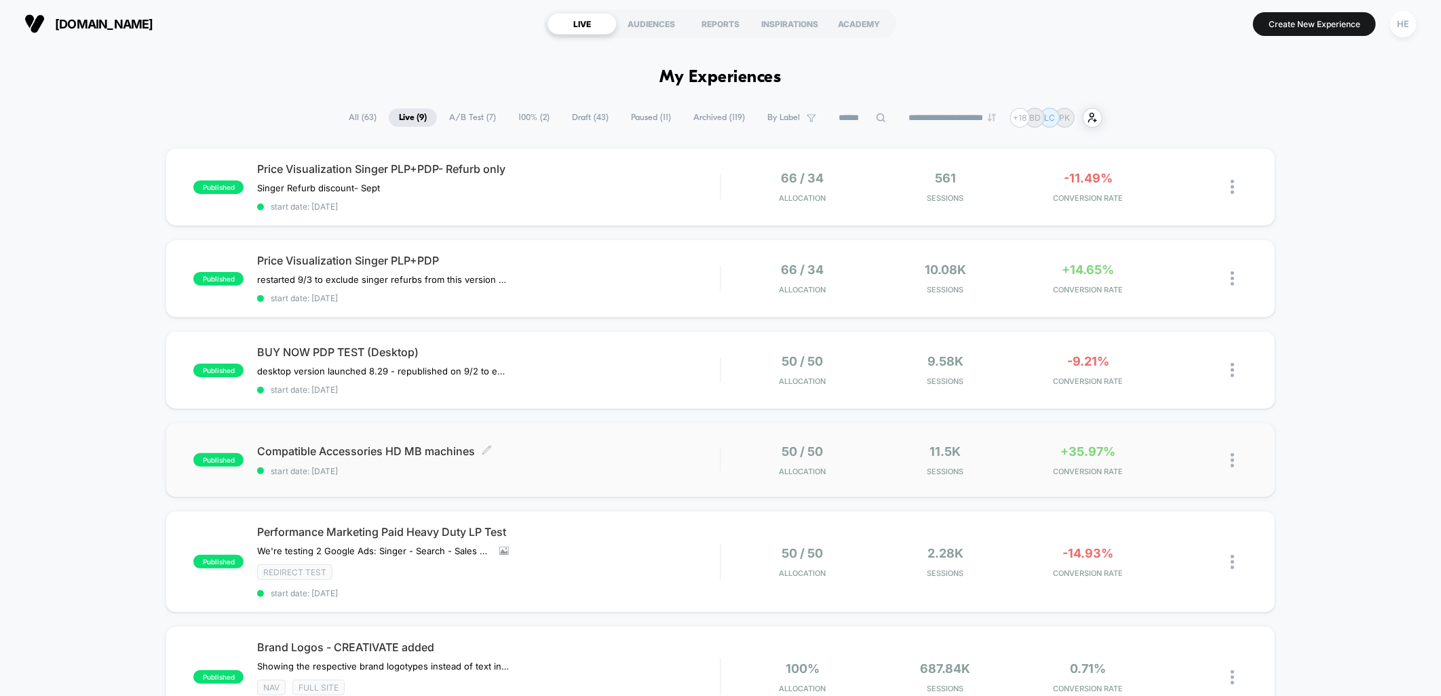
click at [662, 453] on span "Compatible Accessories HD MB machines Click to edit experience details" at bounding box center [488, 451] width 463 height 14
